Goal: Task Accomplishment & Management: Manage account settings

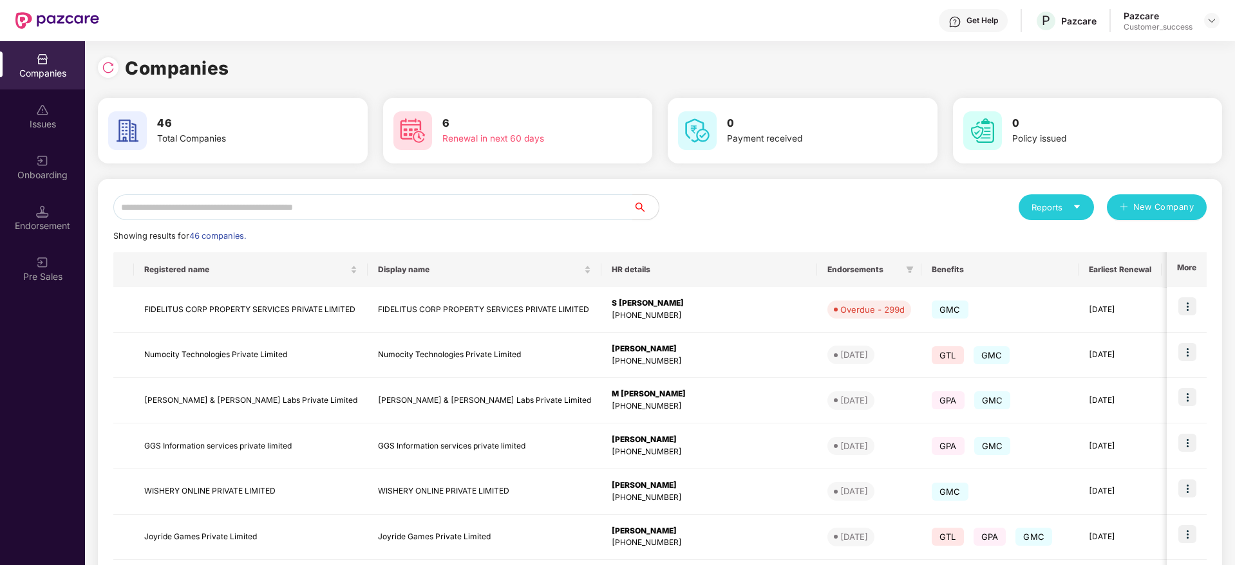
click at [97, 68] on div "Companies 46 Total Companies 6 Renewal in next 60 days 0 Payment received 0 Pol…" at bounding box center [660, 303] width 1150 height 524
click at [106, 68] on img at bounding box center [108, 67] width 13 height 13
click at [109, 68] on img at bounding box center [108, 67] width 13 height 13
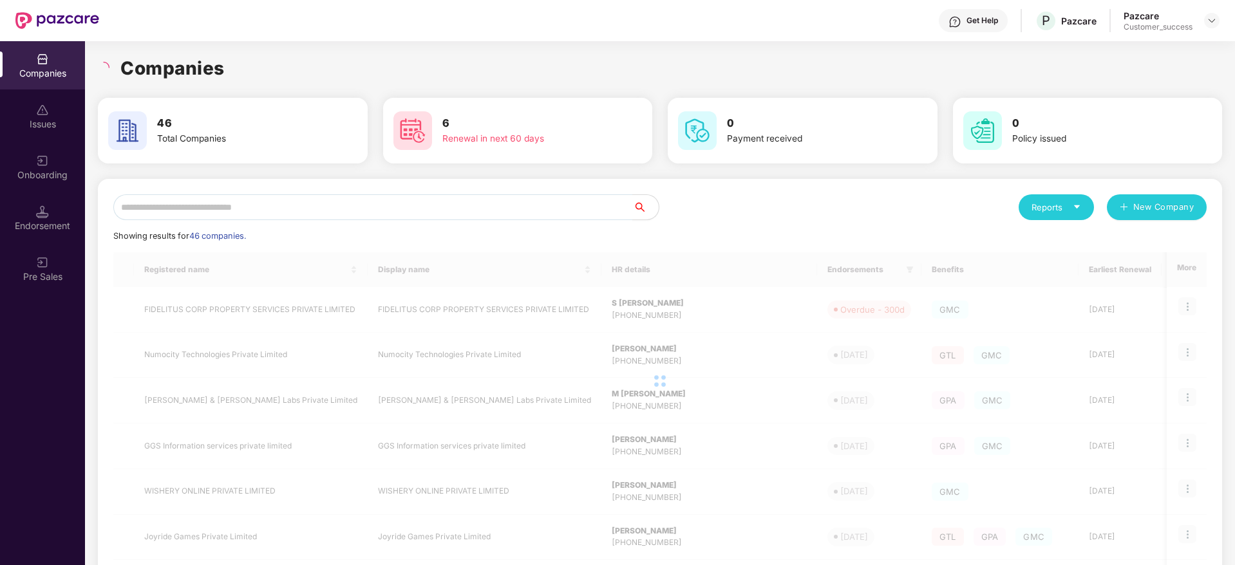
click at [257, 68] on div "Companies" at bounding box center [660, 68] width 1124 height 28
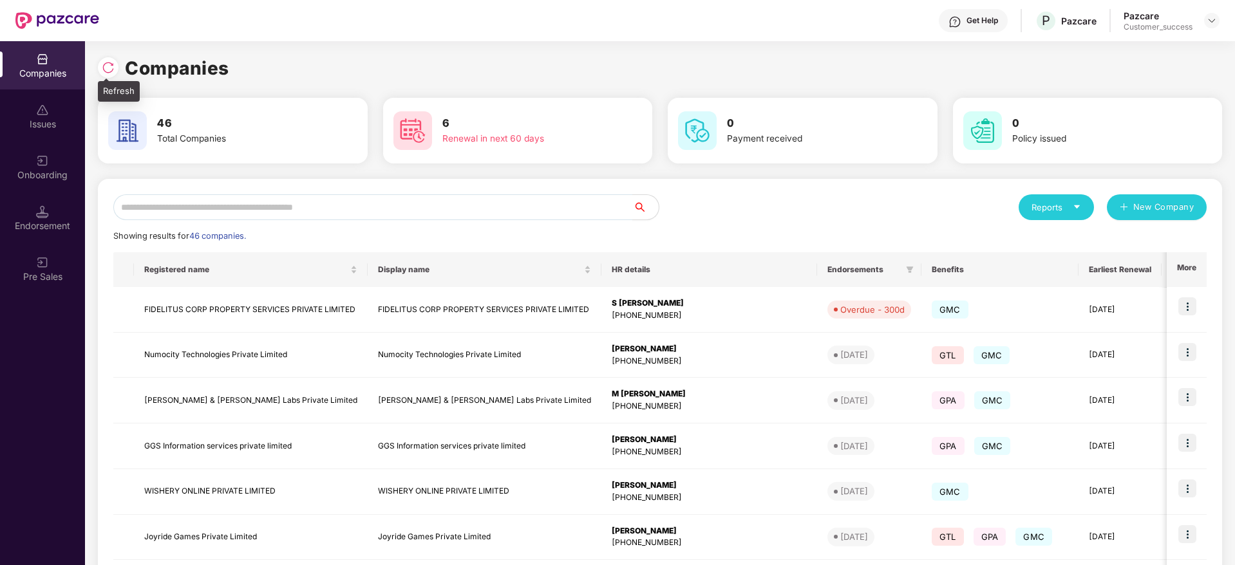
click at [112, 69] on img at bounding box center [108, 67] width 13 height 13
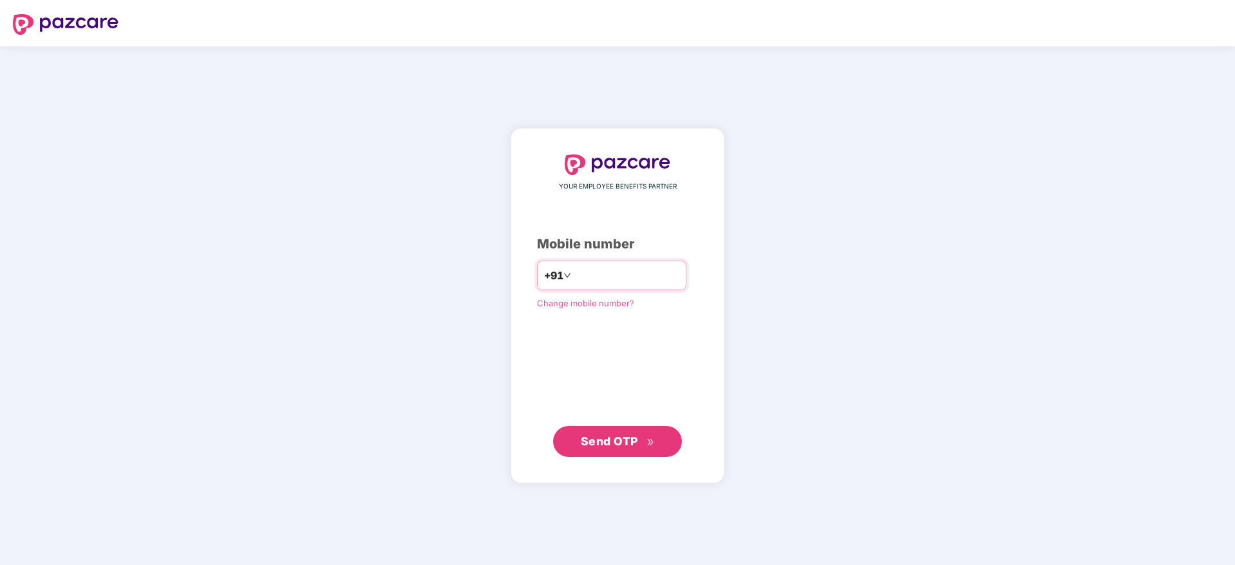
click at [610, 275] on input "number" at bounding box center [627, 275] width 106 height 21
type input "**********"
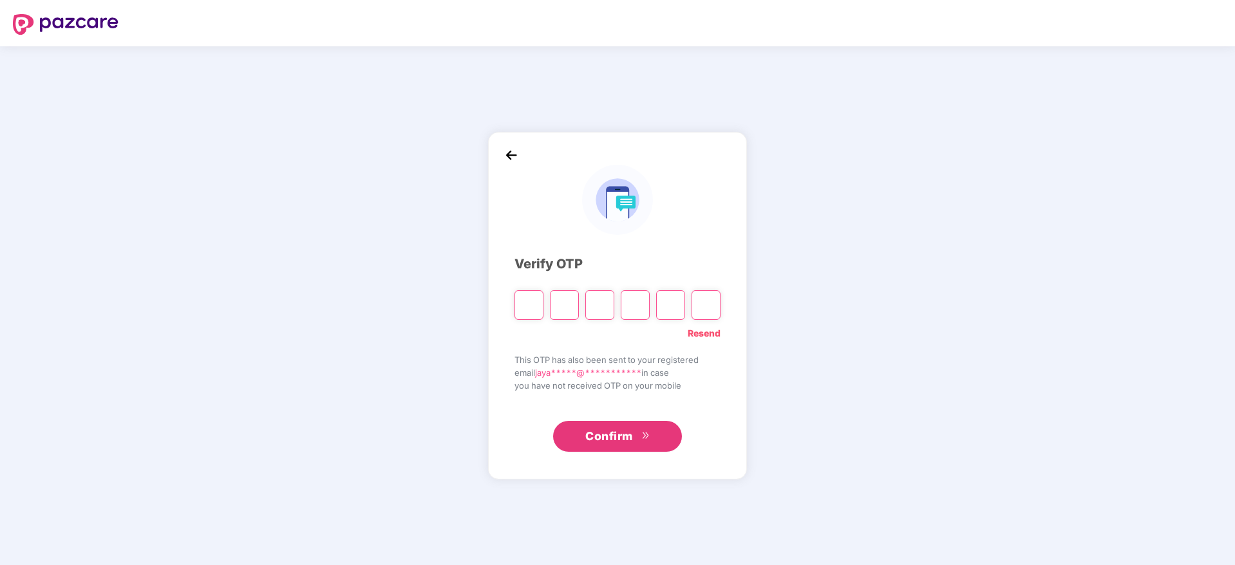
paste input "*"
type input "*"
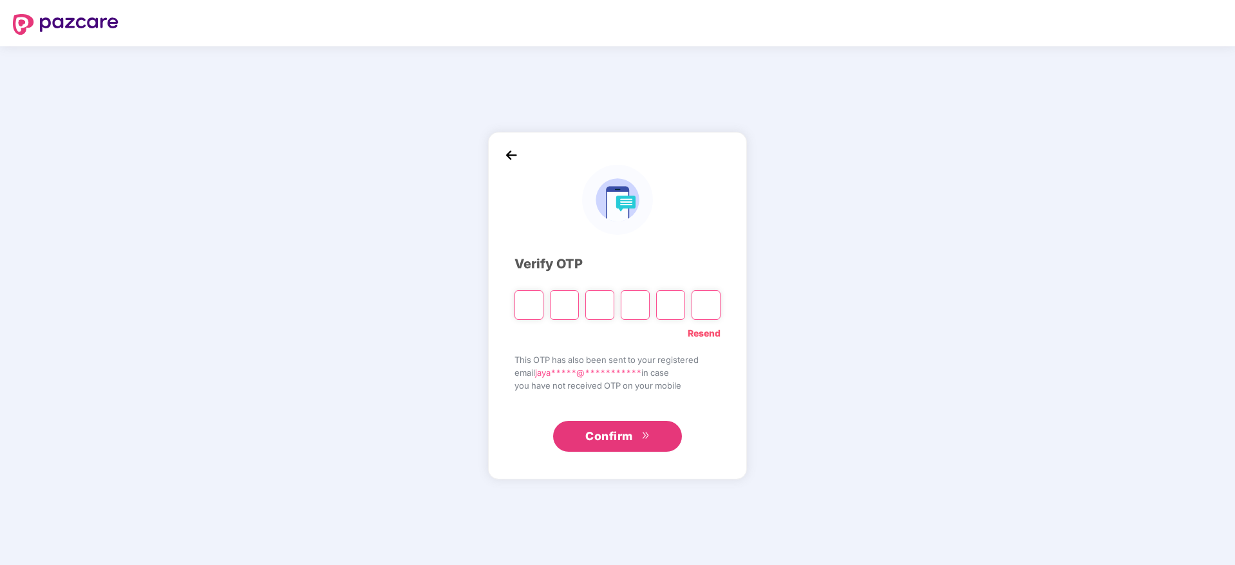
type input "*"
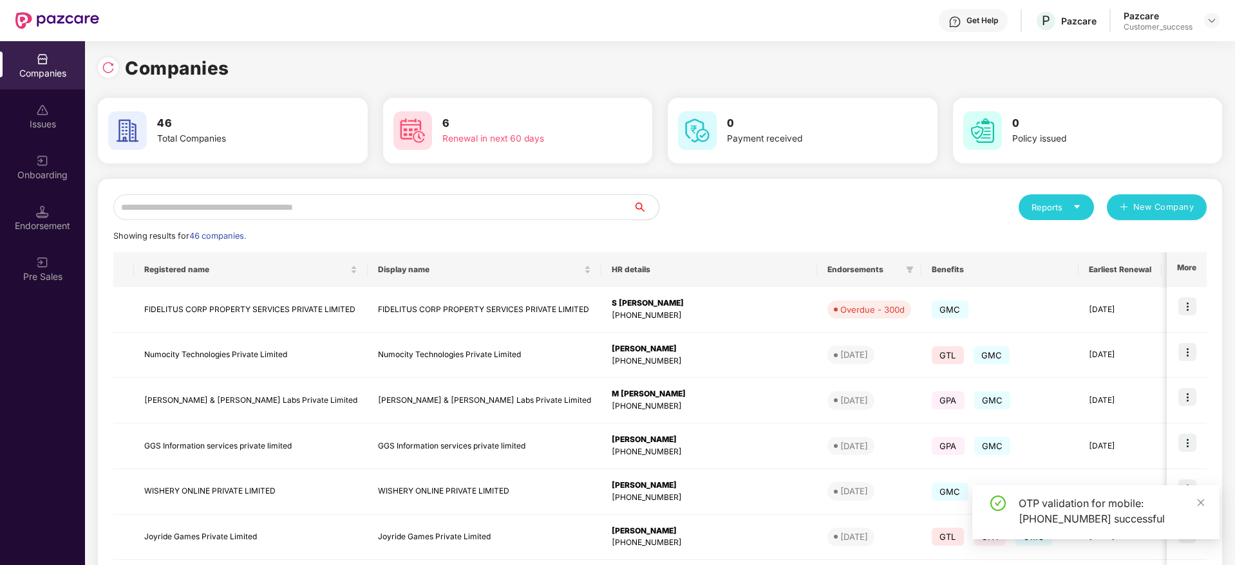
click at [373, 212] on input "text" at bounding box center [372, 207] width 519 height 26
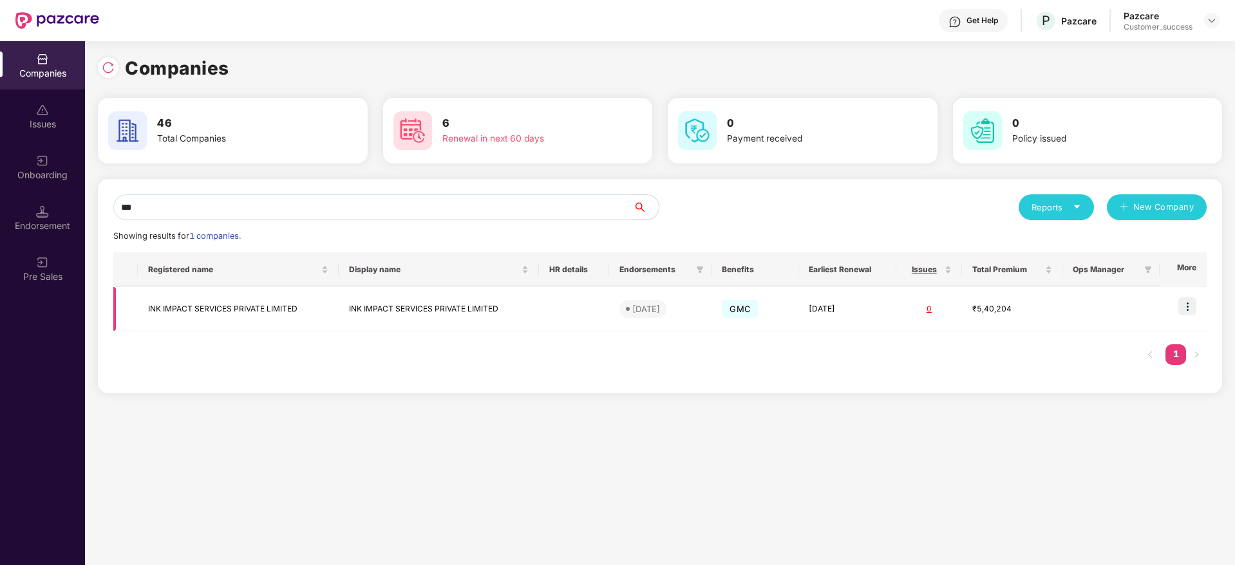
type input "***"
click at [1199, 295] on td at bounding box center [1182, 309] width 47 height 44
click at [1188, 306] on img at bounding box center [1187, 306] width 18 height 18
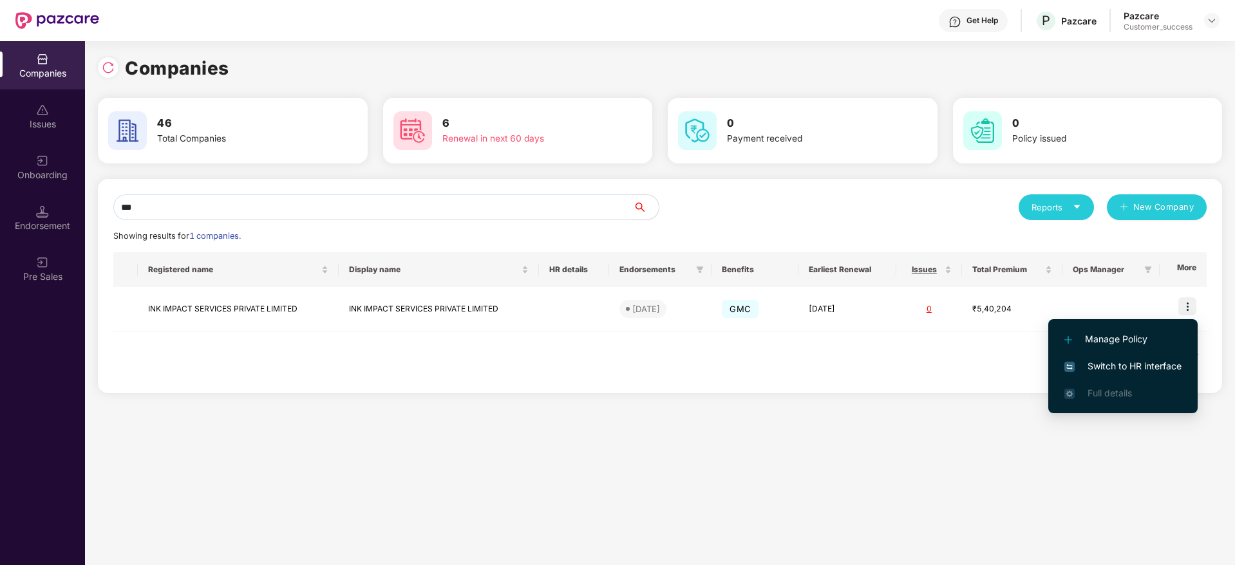
click at [1145, 364] on span "Switch to HR interface" at bounding box center [1122, 366] width 117 height 14
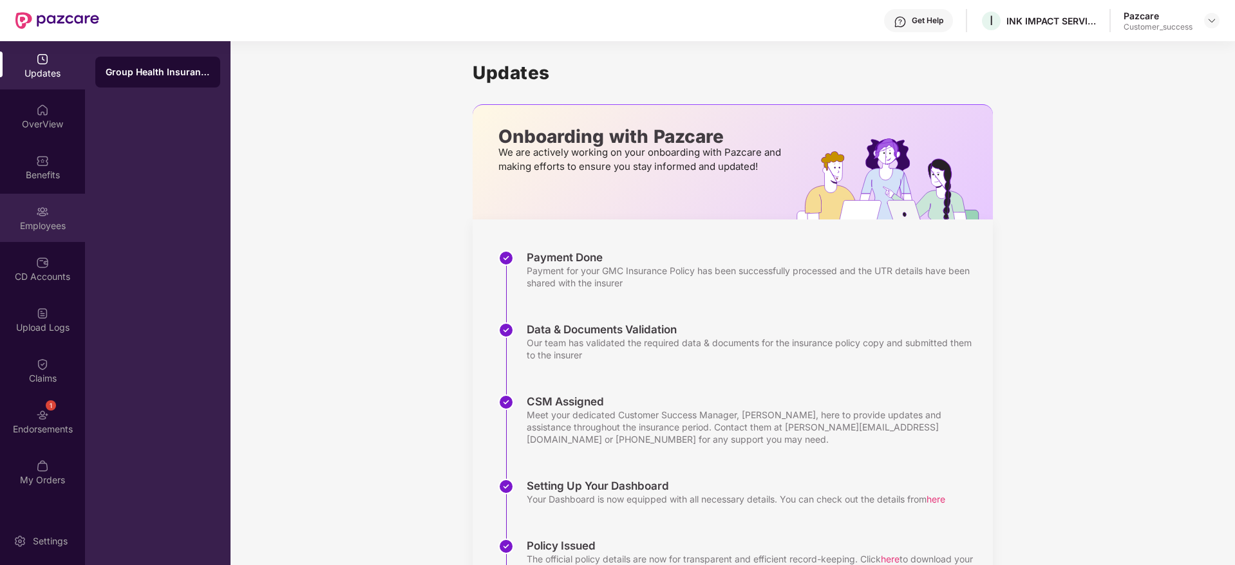
click at [41, 197] on div "Employees" at bounding box center [42, 218] width 85 height 48
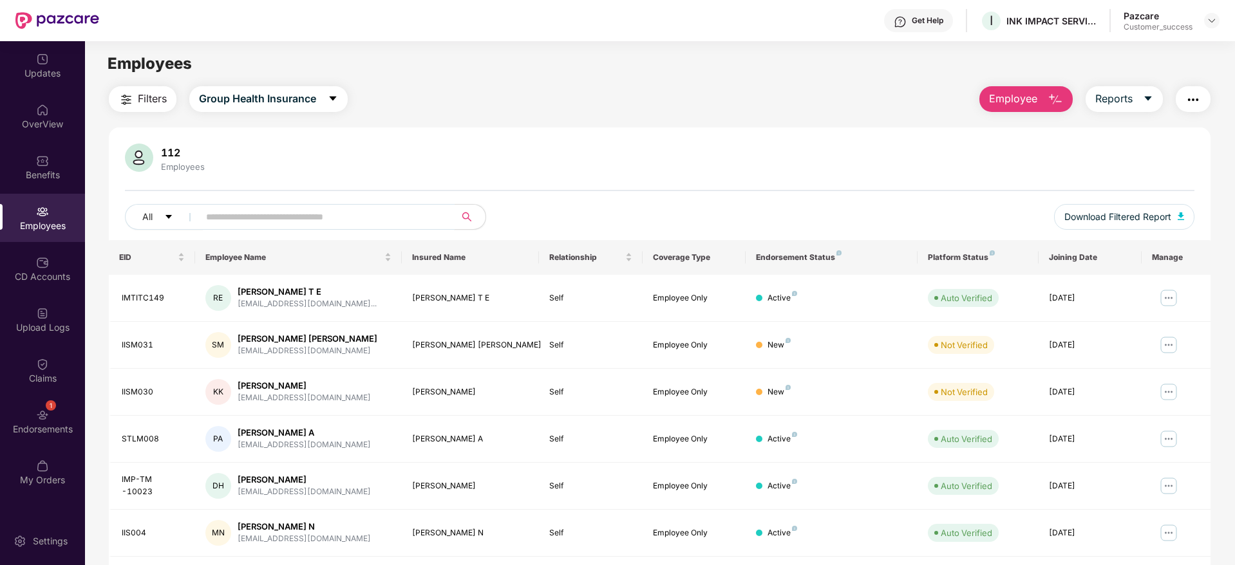
click at [349, 216] on input "text" at bounding box center [321, 216] width 231 height 19
paste input "******"
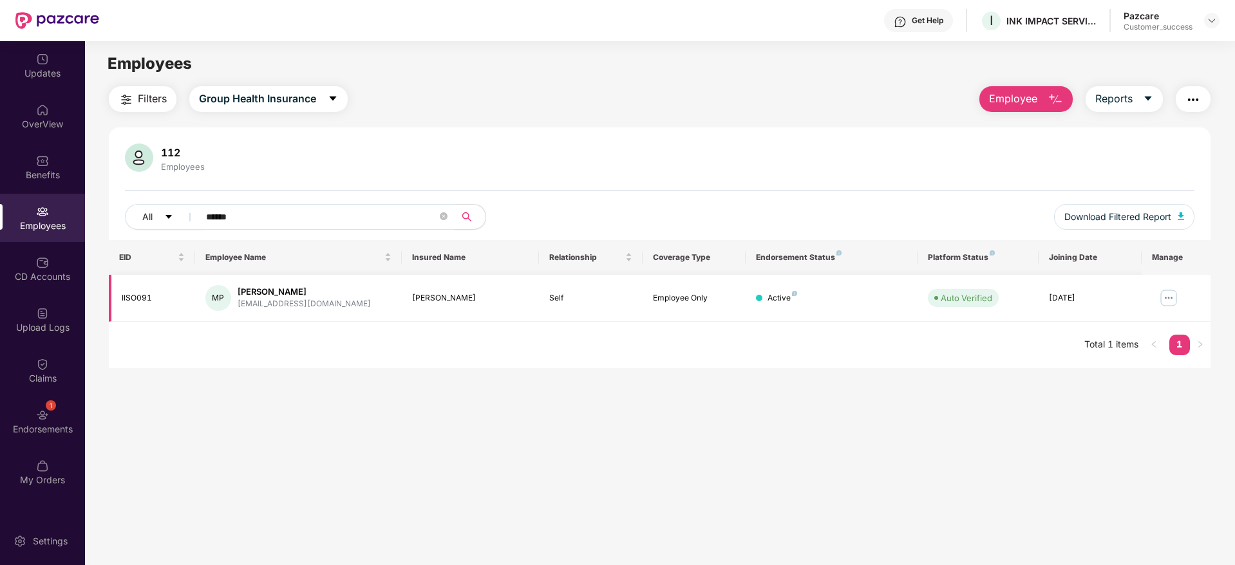
type input "******"
click at [1164, 298] on img at bounding box center [1168, 298] width 21 height 21
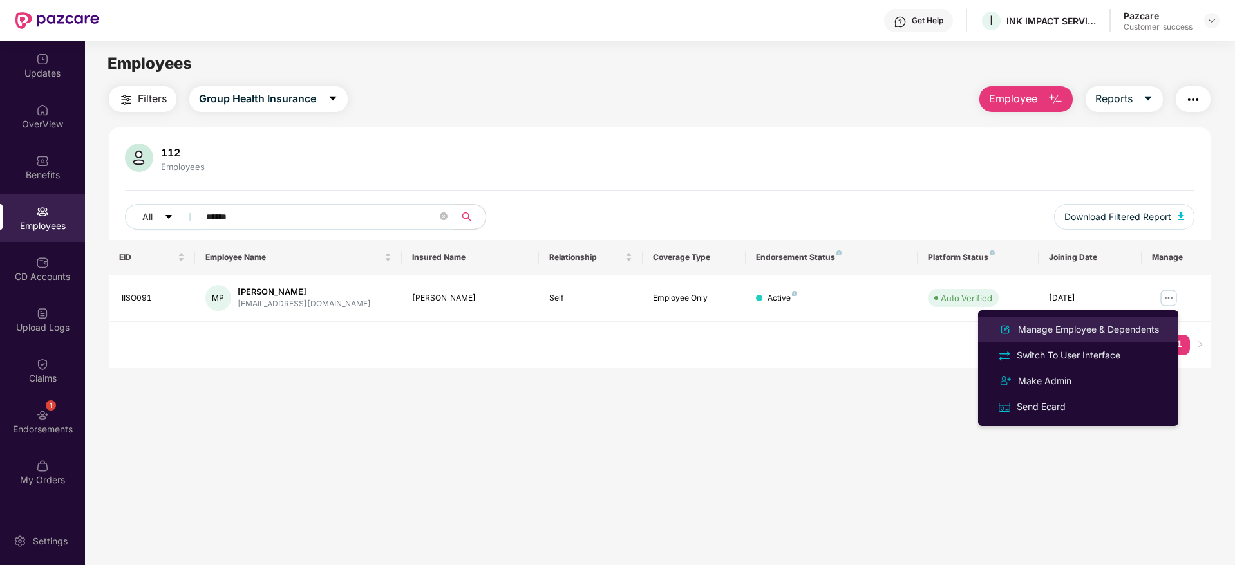
click at [1123, 317] on li "Manage Employee & Dependents" at bounding box center [1078, 330] width 200 height 26
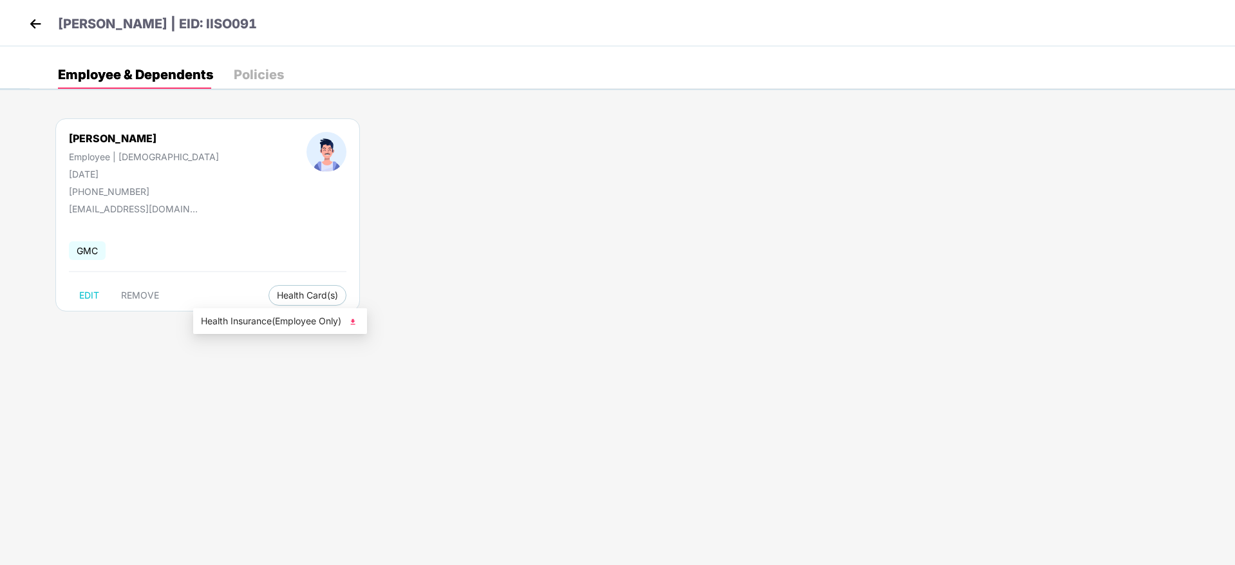
click at [257, 319] on span "Health Insurance(Employee Only)" at bounding box center [280, 321] width 158 height 14
click at [32, 19] on img at bounding box center [35, 23] width 19 height 19
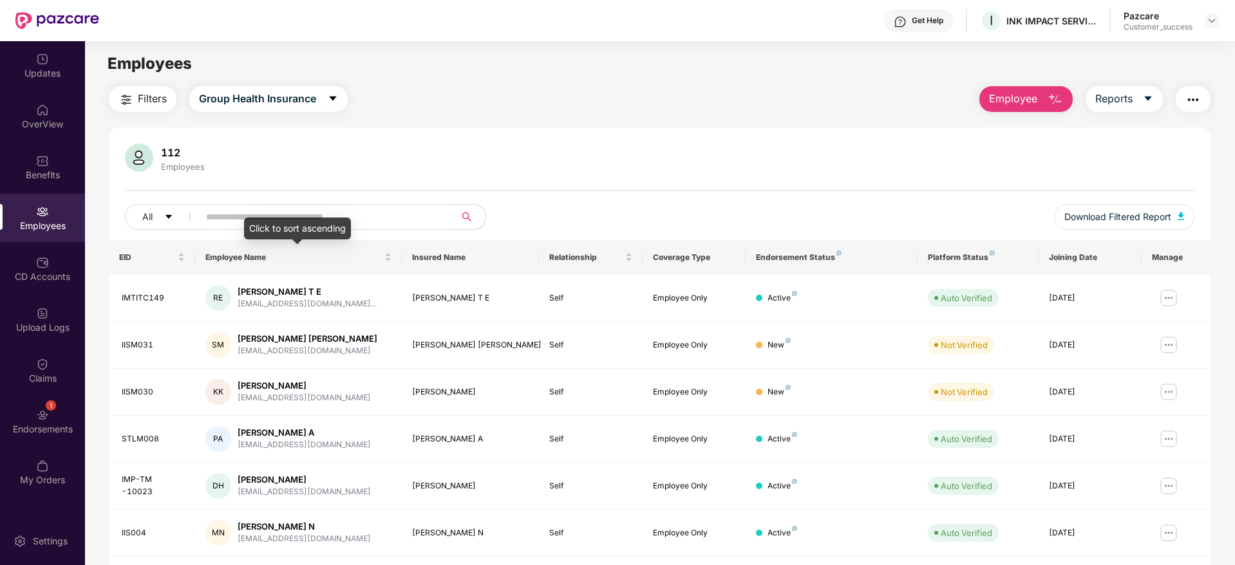
click at [310, 216] on input "text" at bounding box center [321, 216] width 231 height 19
paste input "*******"
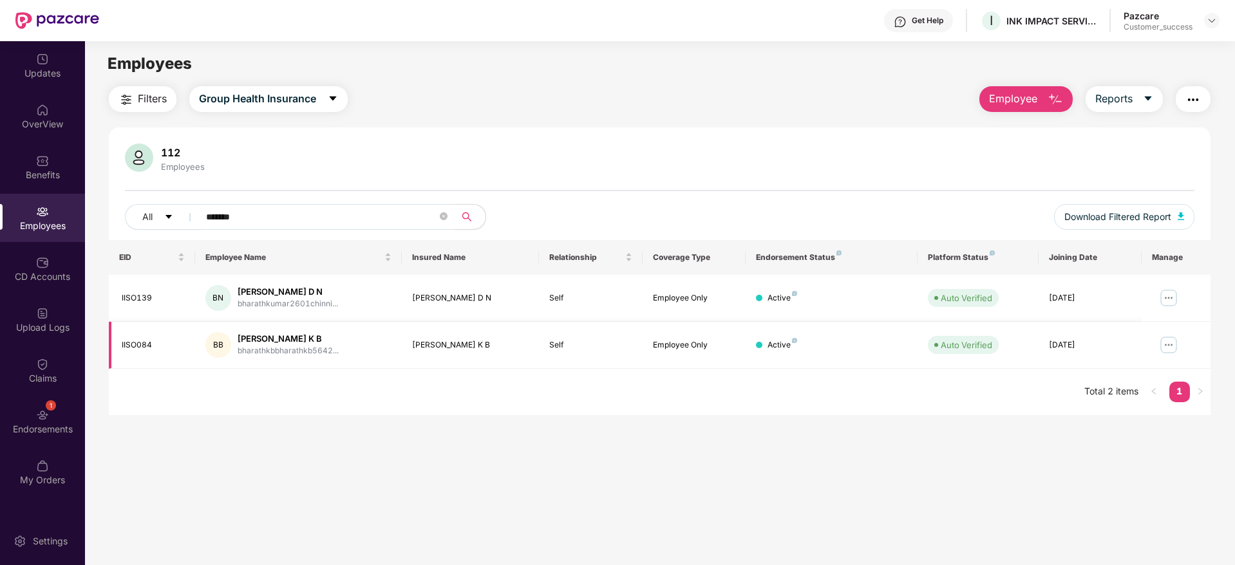
type input "*******"
click at [1163, 338] on img at bounding box center [1168, 345] width 21 height 21
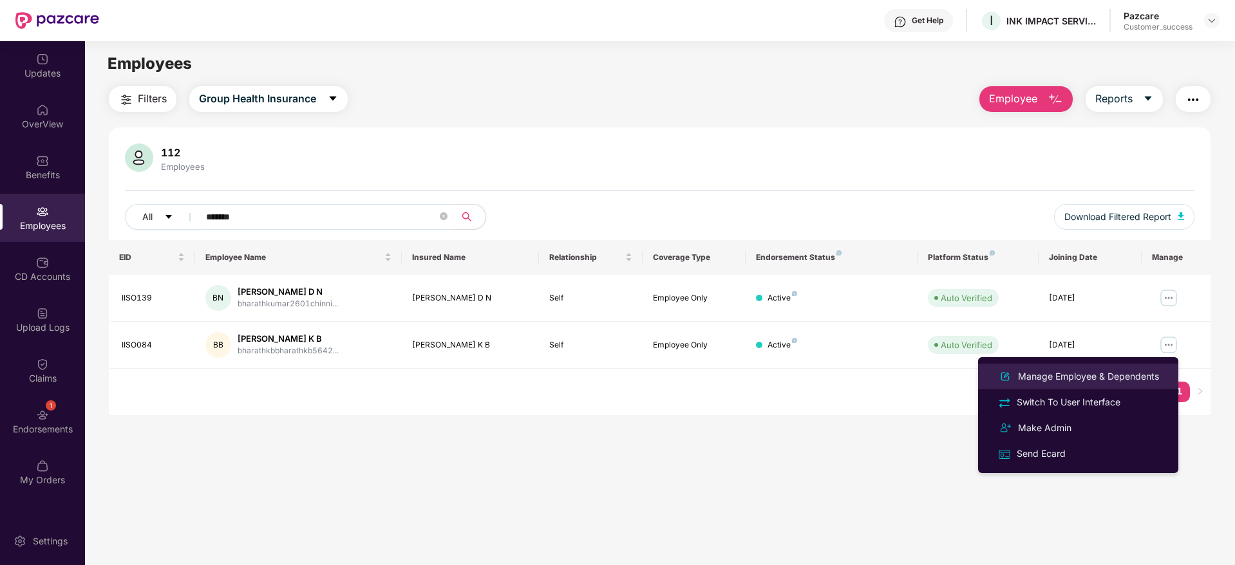
click at [1111, 373] on div "Manage Employee & Dependents" at bounding box center [1088, 376] width 146 height 14
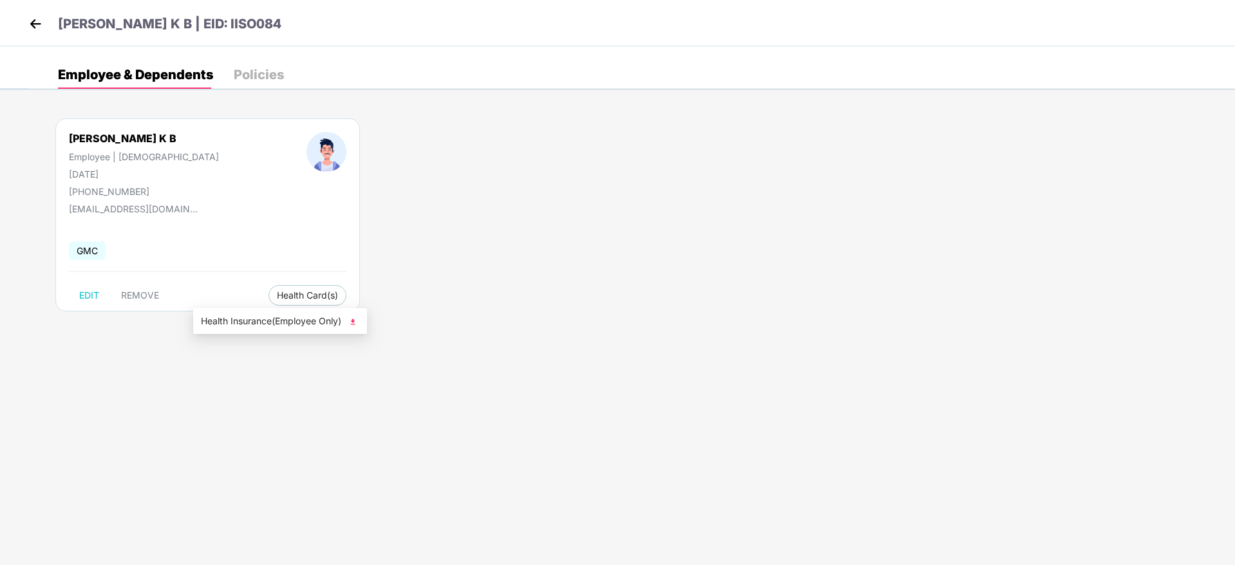
click at [253, 317] on span "Health Insurance(Employee Only)" at bounding box center [280, 321] width 158 height 14
click at [38, 27] on img at bounding box center [35, 23] width 19 height 19
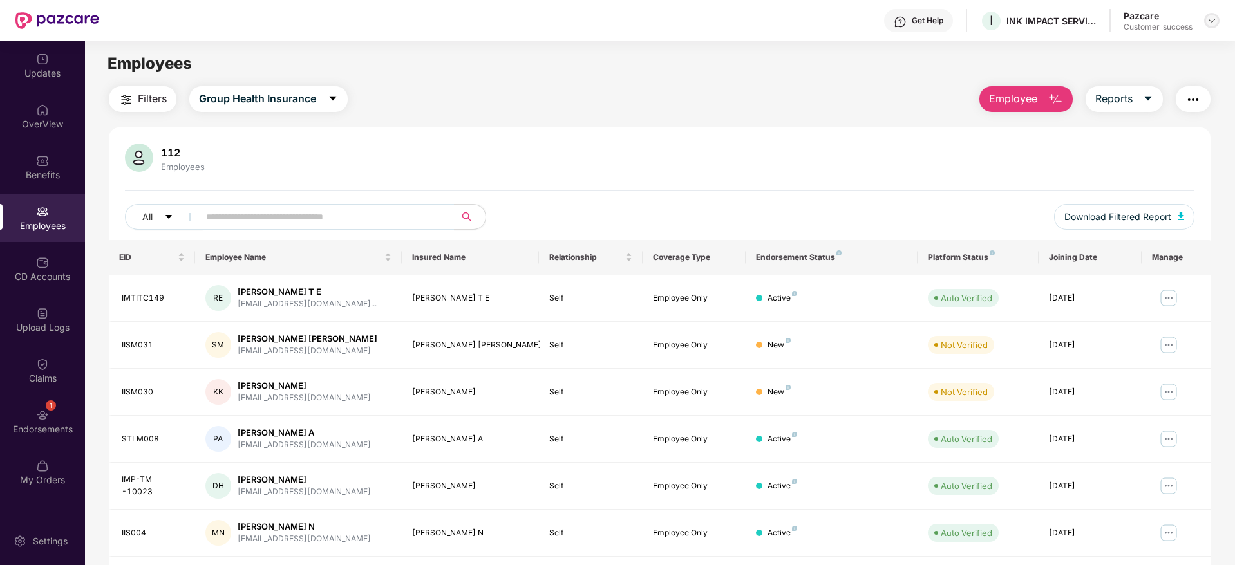
click at [1210, 23] on img at bounding box center [1211, 20] width 10 height 10
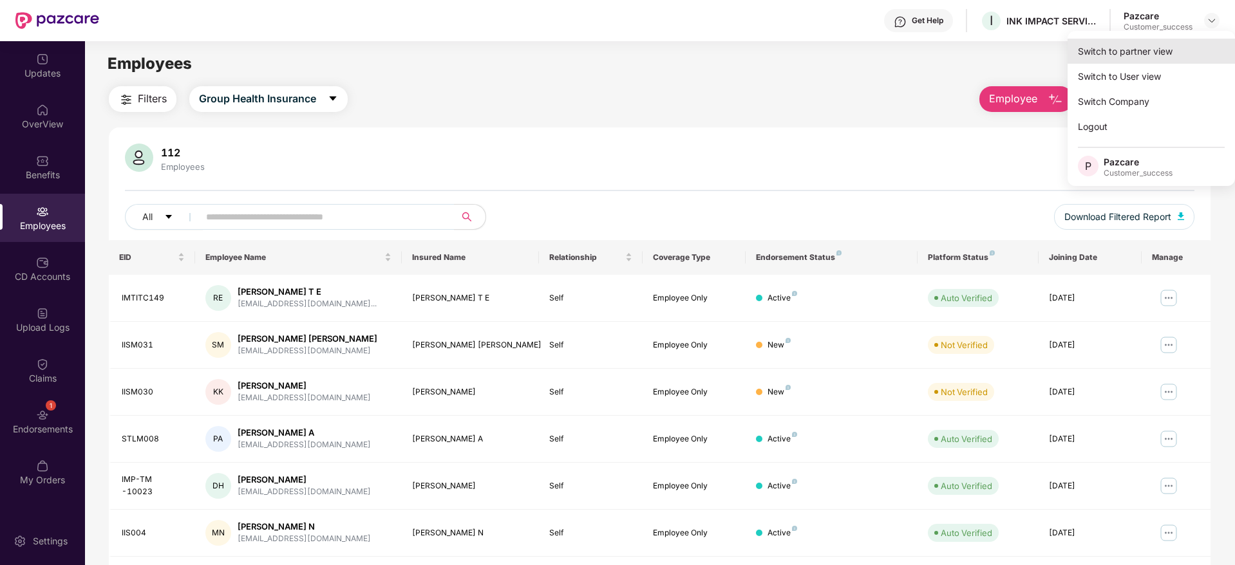
click at [1179, 44] on div "Switch to partner view" at bounding box center [1150, 51] width 167 height 25
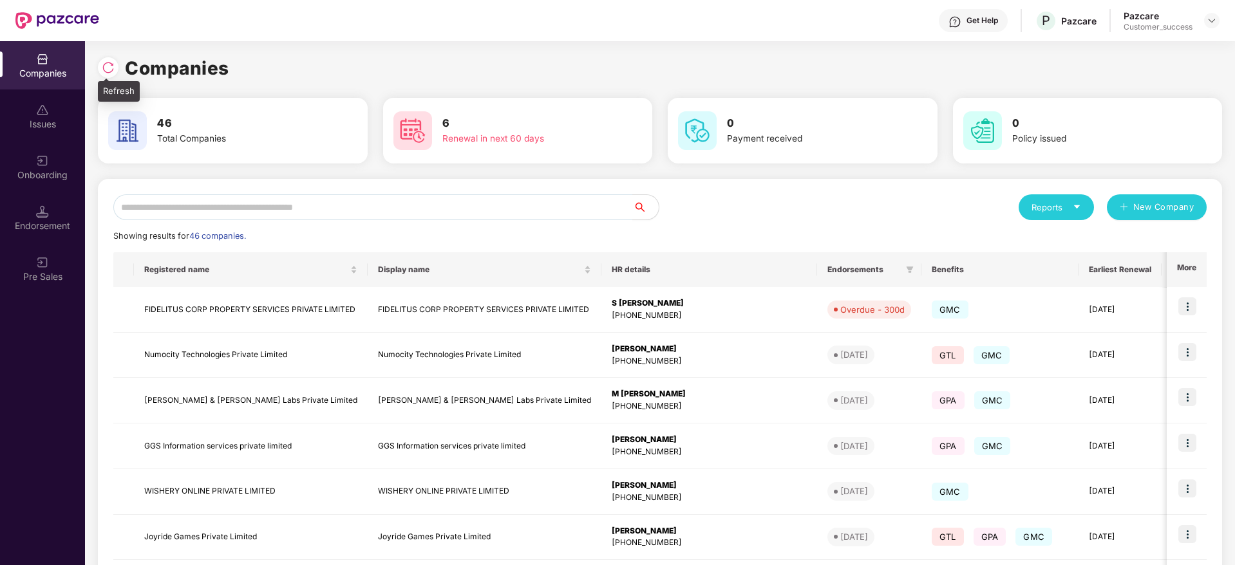
click at [110, 62] on img at bounding box center [108, 67] width 13 height 13
click at [374, 210] on input "text" at bounding box center [372, 207] width 519 height 26
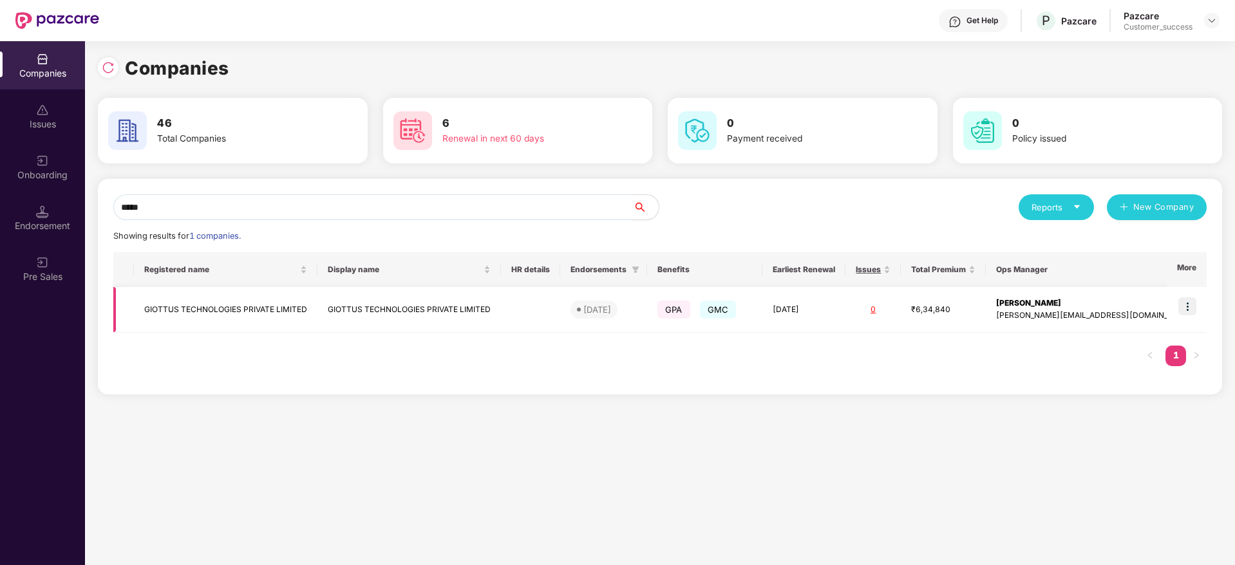
type input "*****"
click at [1186, 307] on img at bounding box center [1187, 306] width 18 height 18
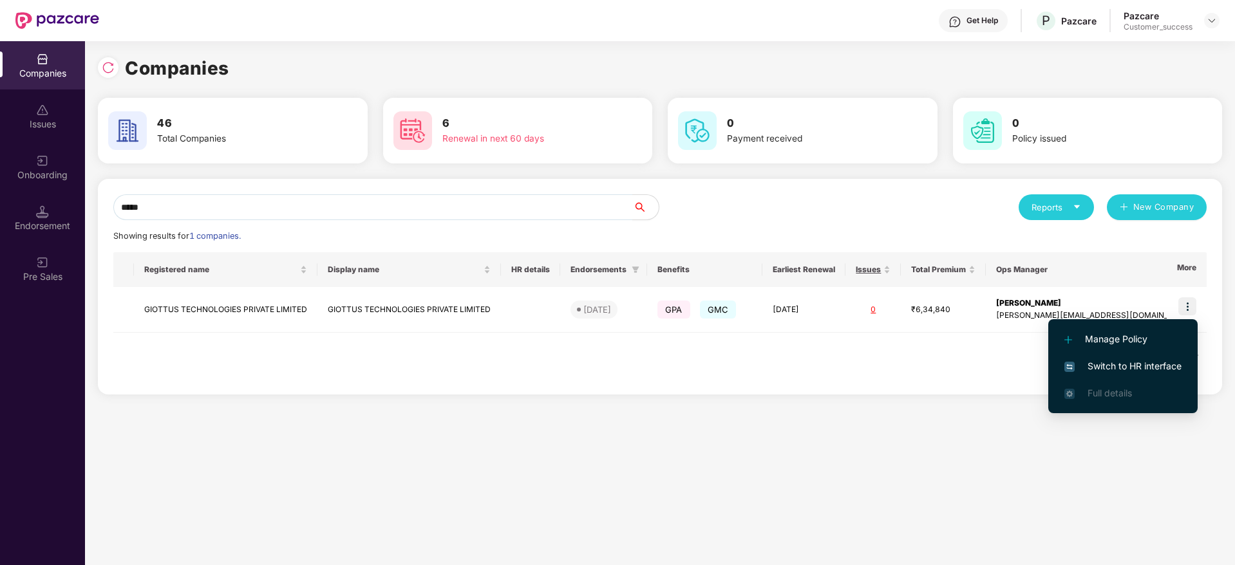
click at [1140, 368] on span "Switch to HR interface" at bounding box center [1122, 366] width 117 height 14
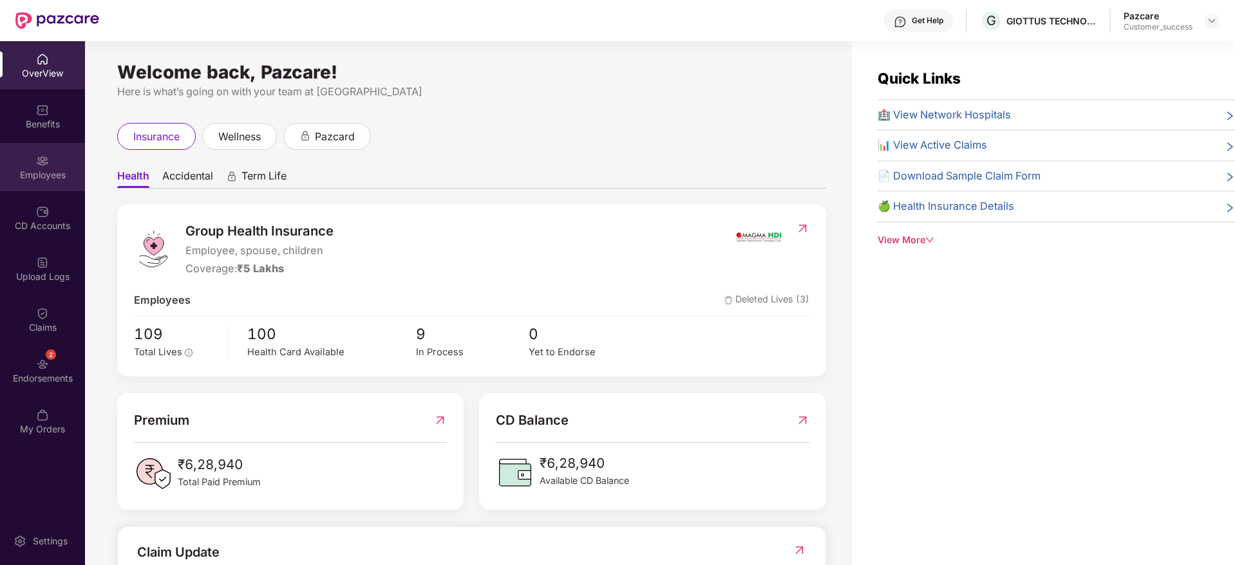
click at [33, 157] on div "Employees" at bounding box center [42, 167] width 85 height 48
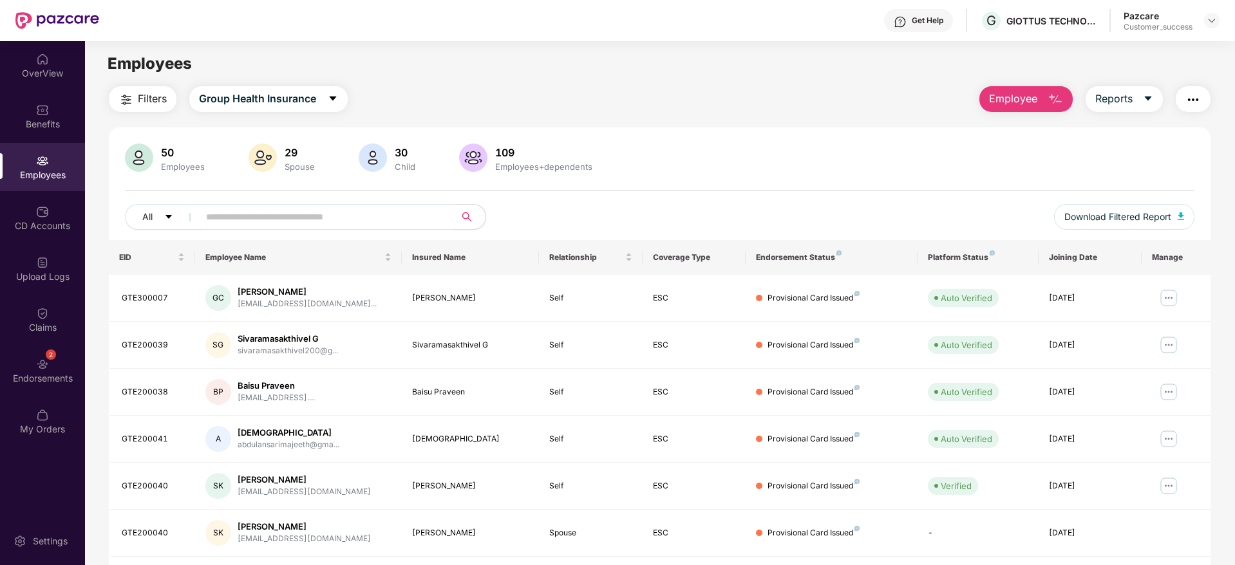
click at [329, 214] on input "text" at bounding box center [321, 216] width 231 height 19
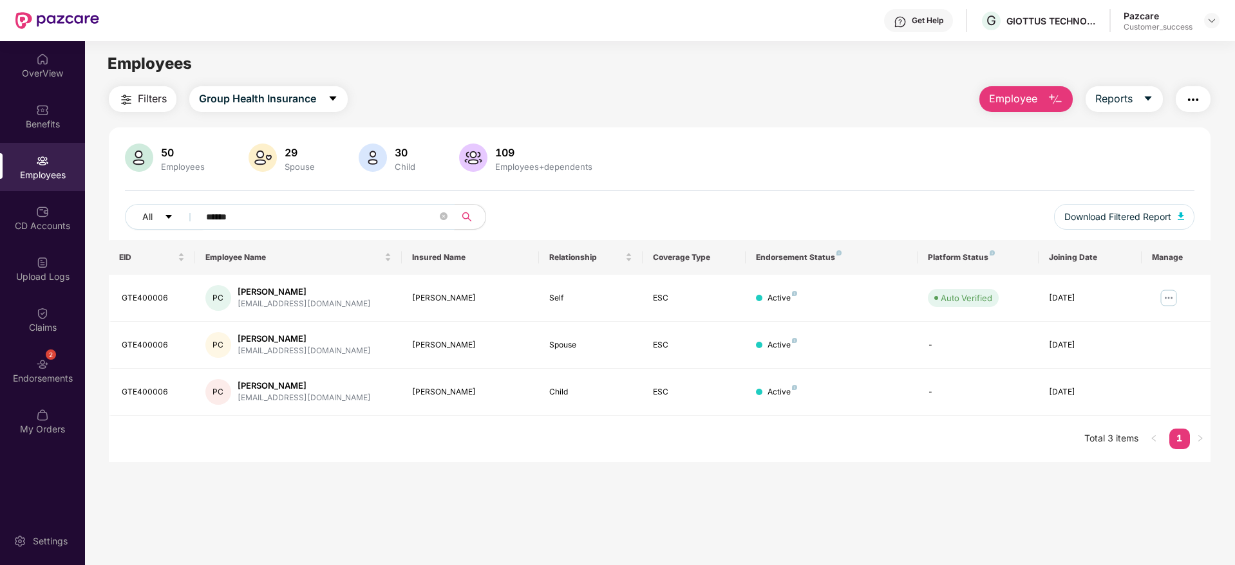
drag, startPoint x: 329, startPoint y: 214, endPoint x: 165, endPoint y: 53, distance: 230.3
click at [165, 53] on main "Employees Filters Group Health Insurance Employee Reports 50 Employees 29 Spous…" at bounding box center [659, 323] width 1149 height 565
type input "******"
click at [1168, 298] on img at bounding box center [1168, 298] width 21 height 21
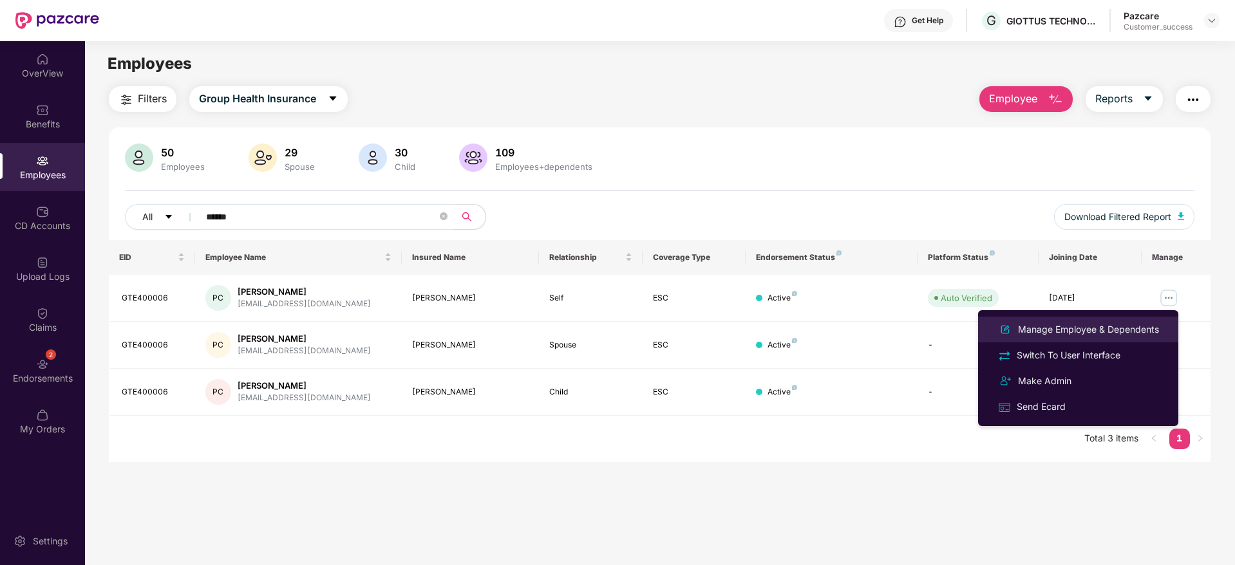
click at [1110, 337] on div "Manage Employee & Dependents" at bounding box center [1078, 329] width 167 height 15
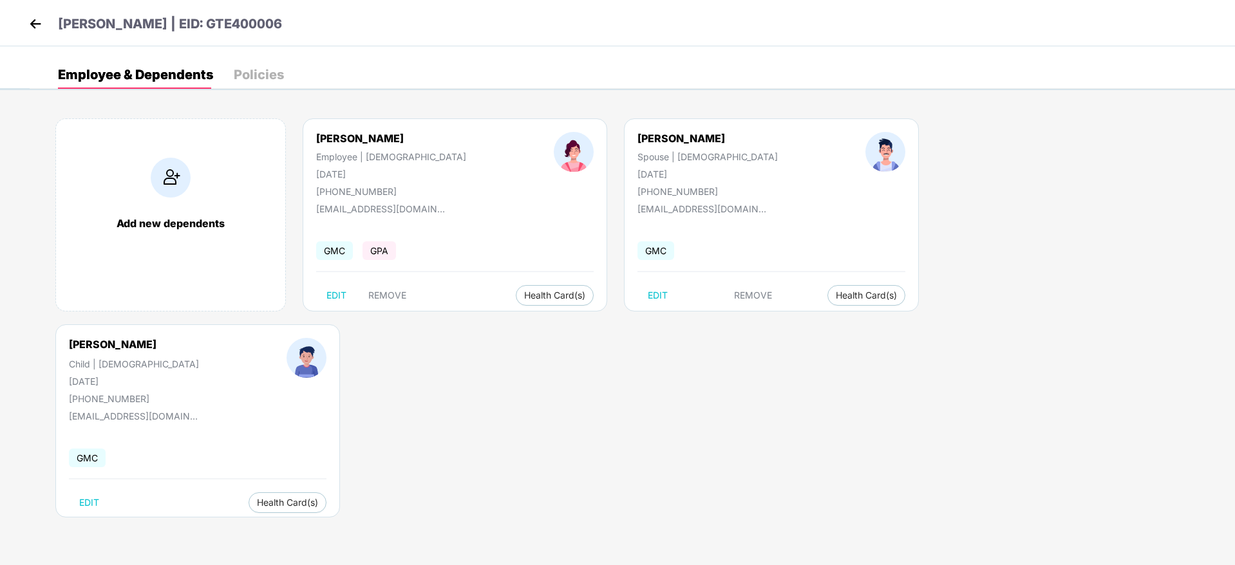
drag, startPoint x: 424, startPoint y: 137, endPoint x: 316, endPoint y: 136, distance: 108.2
click at [316, 136] on div "[PERSON_NAME] Employee | [DEMOGRAPHIC_DATA] [DATE] [PHONE_NUMBER]" at bounding box center [391, 164] width 238 height 65
copy div "[PERSON_NAME]"
click at [532, 324] on span "Health Insurance(ESC)" at bounding box center [531, 321] width 113 height 14
drag, startPoint x: 646, startPoint y: 138, endPoint x: 592, endPoint y: 138, distance: 53.4
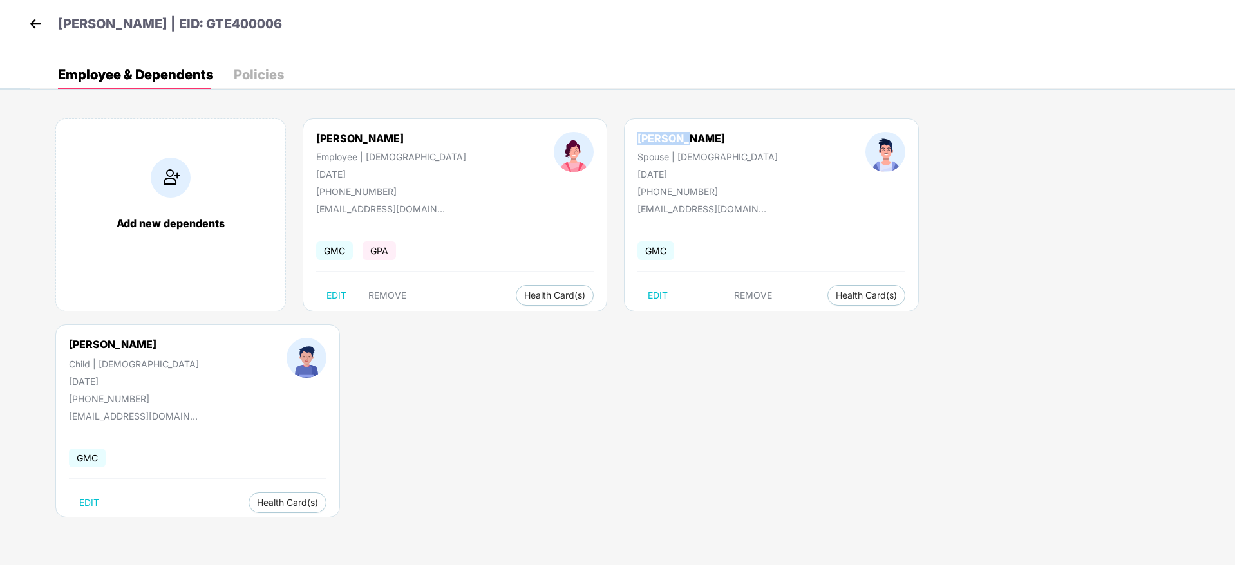
click at [637, 138] on div "[PERSON_NAME]" at bounding box center [707, 138] width 140 height 13
copy div "[PERSON_NAME]"
click at [774, 318] on span "Health Insurance(ESC)" at bounding box center [778, 321] width 113 height 14
drag, startPoint x: 954, startPoint y: 145, endPoint x: 899, endPoint y: 149, distance: 55.5
click at [243, 338] on div "[PERSON_NAME] R Child | [DEMOGRAPHIC_DATA] [DATE] [PHONE_NUMBER]" at bounding box center [134, 371] width 218 height 66
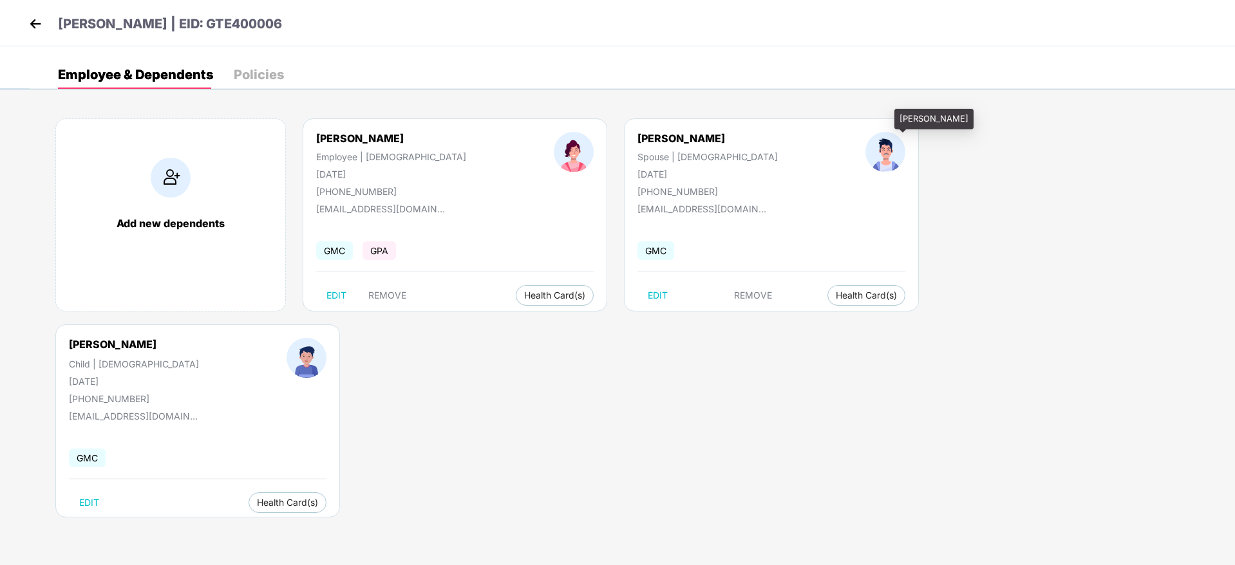
click at [156, 338] on div "[PERSON_NAME]" at bounding box center [113, 344] width 88 height 13
drag, startPoint x: 955, startPoint y: 136, endPoint x: 834, endPoint y: 142, distance: 121.2
click at [243, 338] on div "[PERSON_NAME] R Child | [DEMOGRAPHIC_DATA] [DATE] [PHONE_NUMBER]" at bounding box center [134, 371] width 218 height 66
copy div "[PERSON_NAME]"
click at [1056, 324] on span "Health Insurance(ESC)" at bounding box center [1064, 322] width 113 height 14
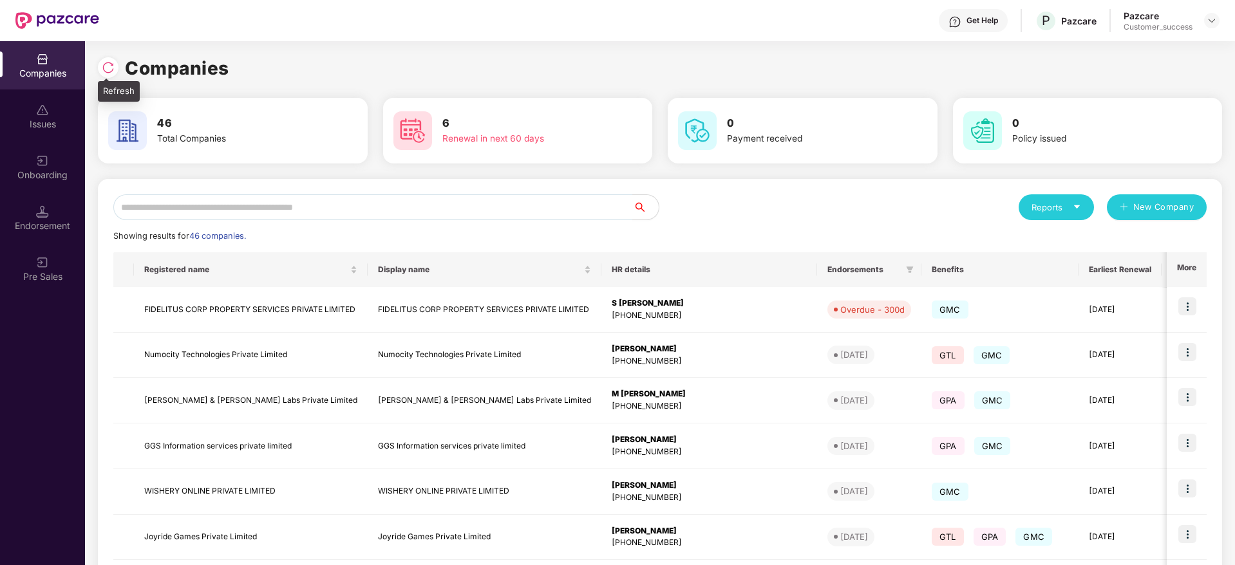
click at [104, 73] on img at bounding box center [108, 67] width 13 height 13
